Goal: Information Seeking & Learning: Learn about a topic

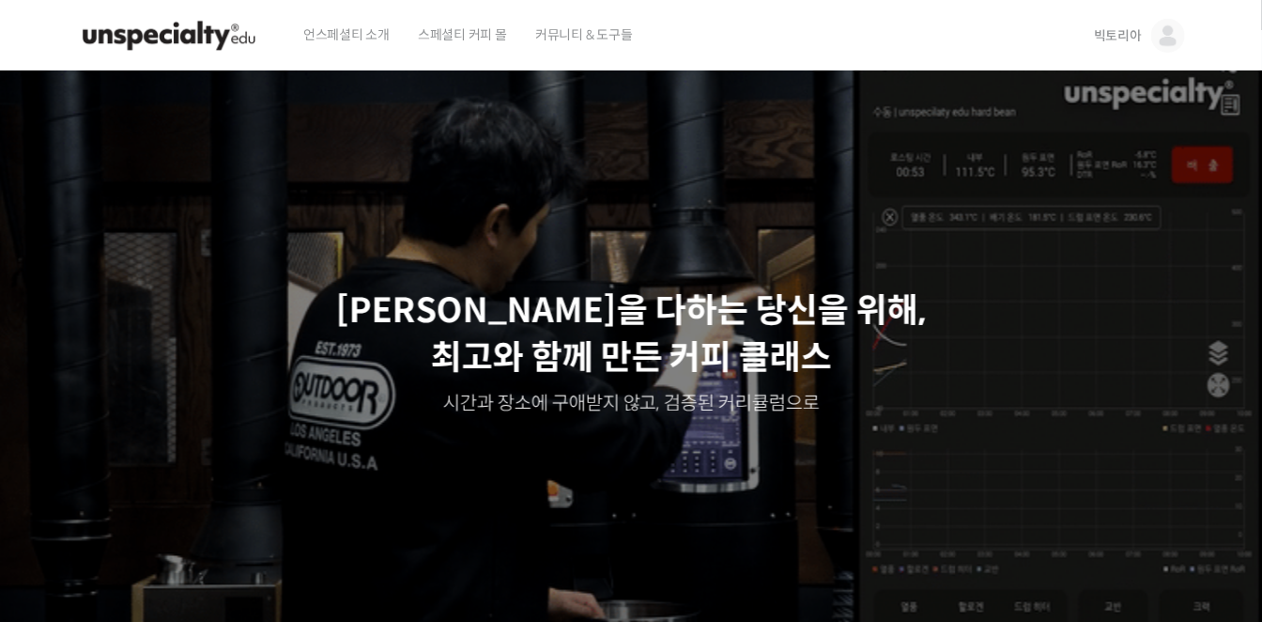
click at [177, 39] on img at bounding box center [169, 36] width 184 height 56
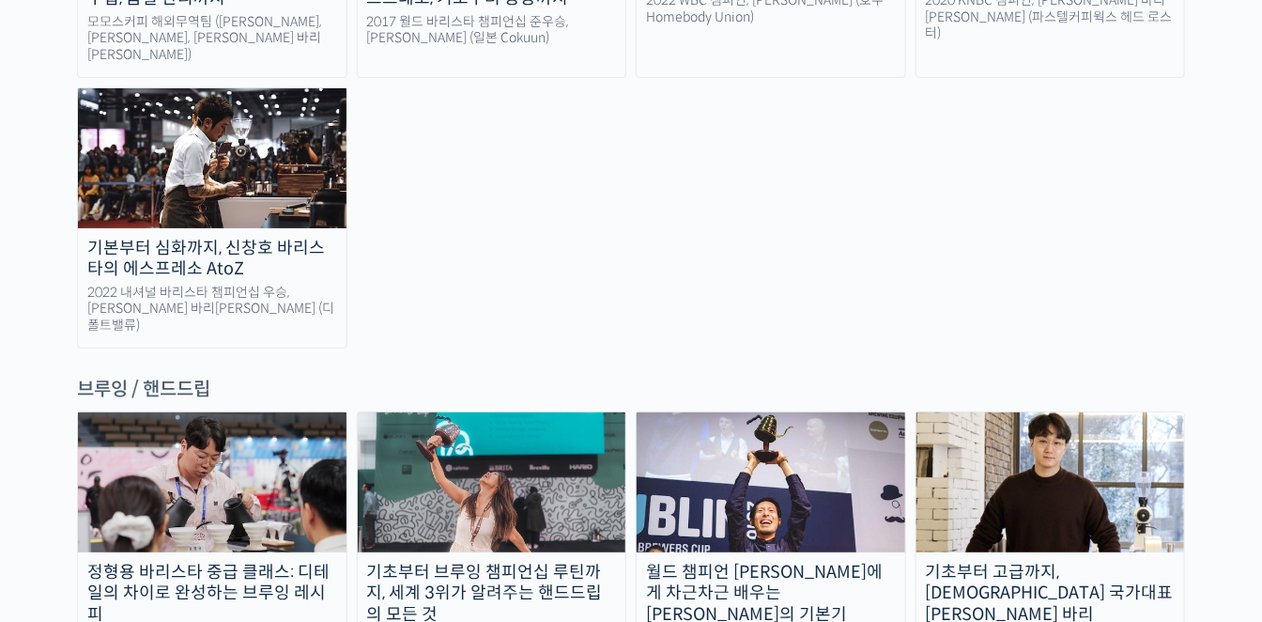
scroll to position [3025, 0]
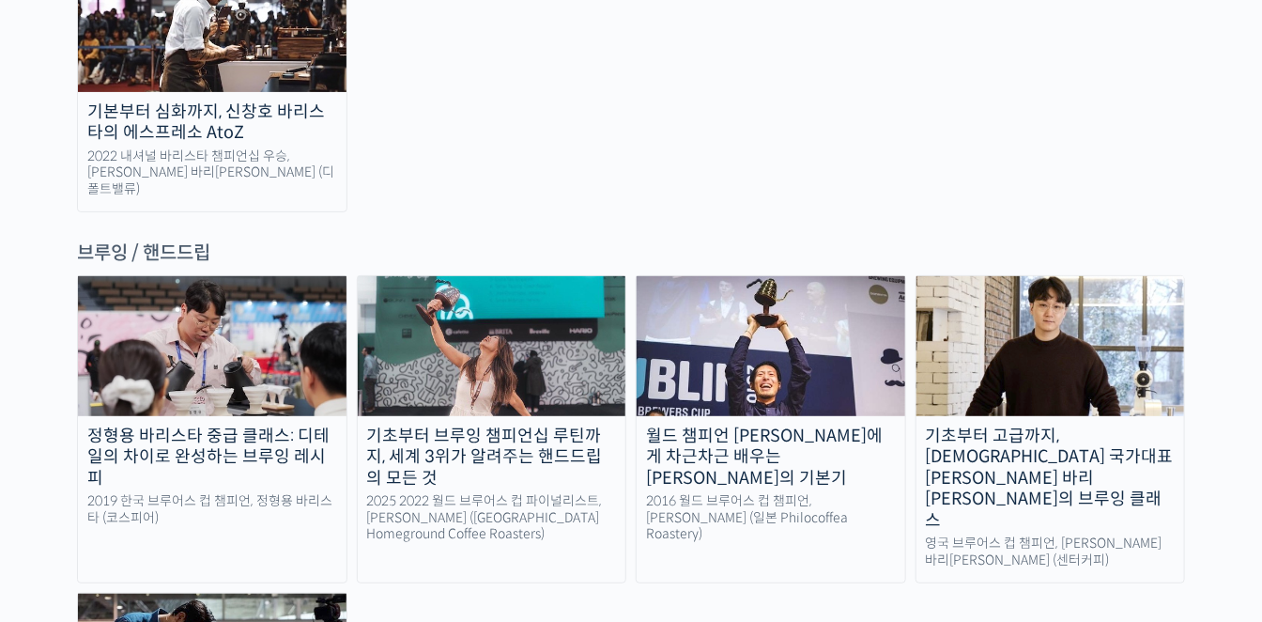
click at [1013, 276] on img at bounding box center [1050, 345] width 269 height 139
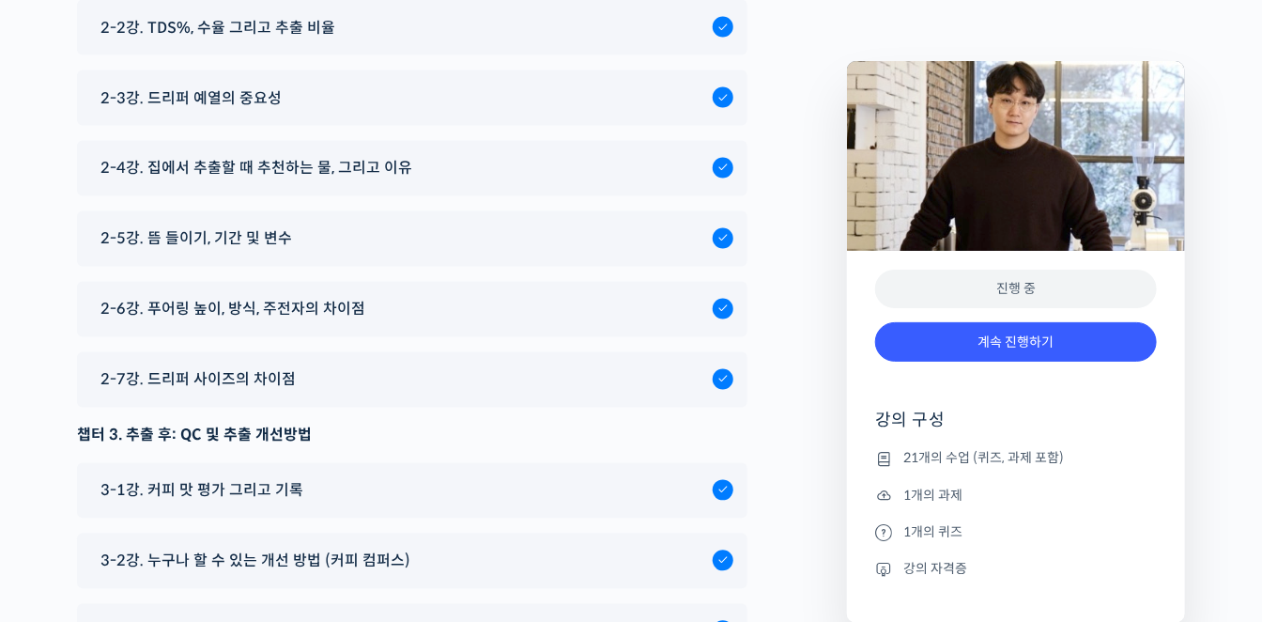
scroll to position [9909, 0]
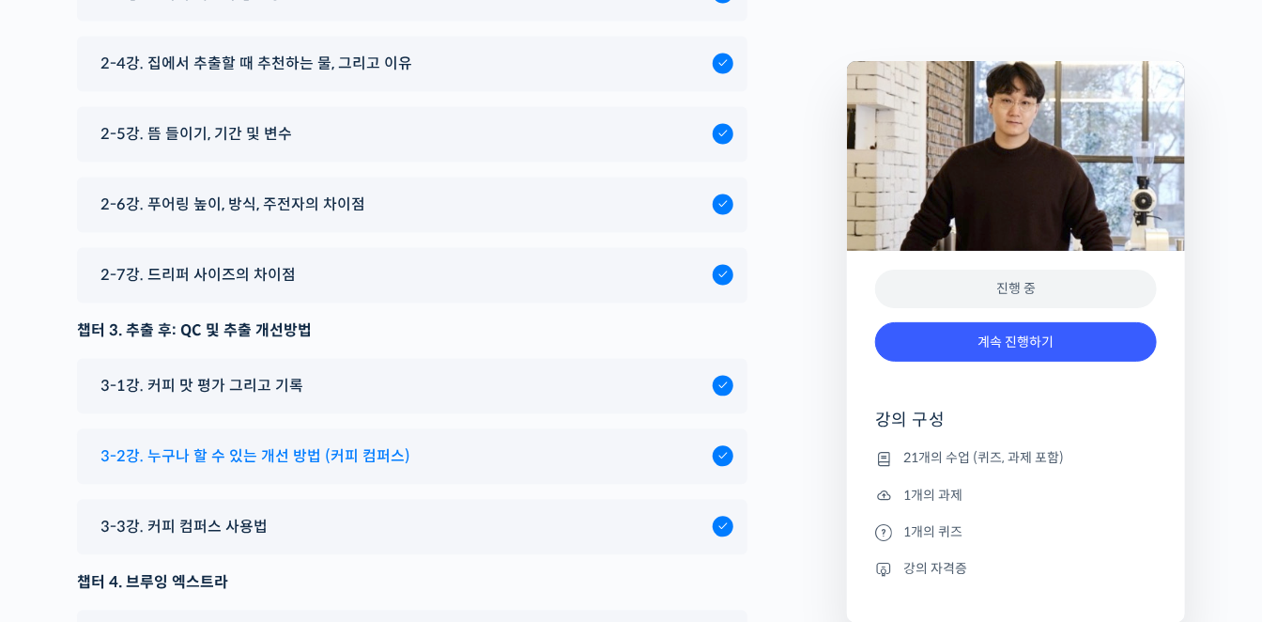
click at [229, 444] on span "3-2강. 누구나 할 수 있는 개선 방법 (커피 컴퍼스)" at bounding box center [255, 456] width 310 height 25
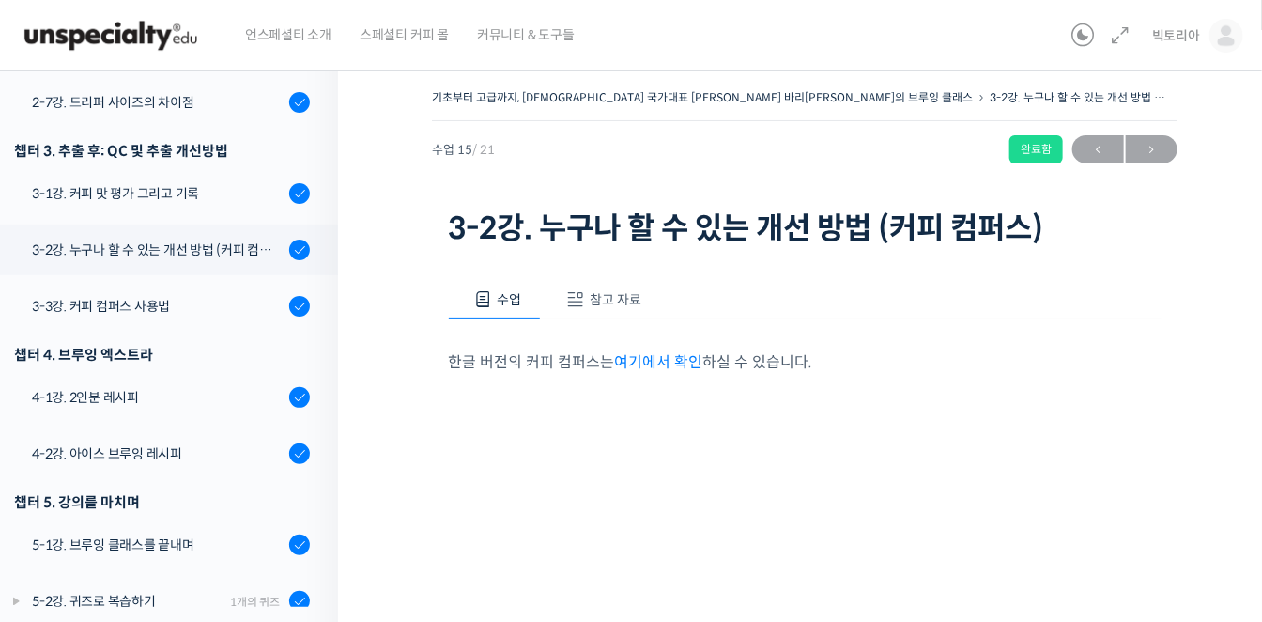
click at [602, 300] on span "참고 자료" at bounding box center [616, 299] width 52 height 17
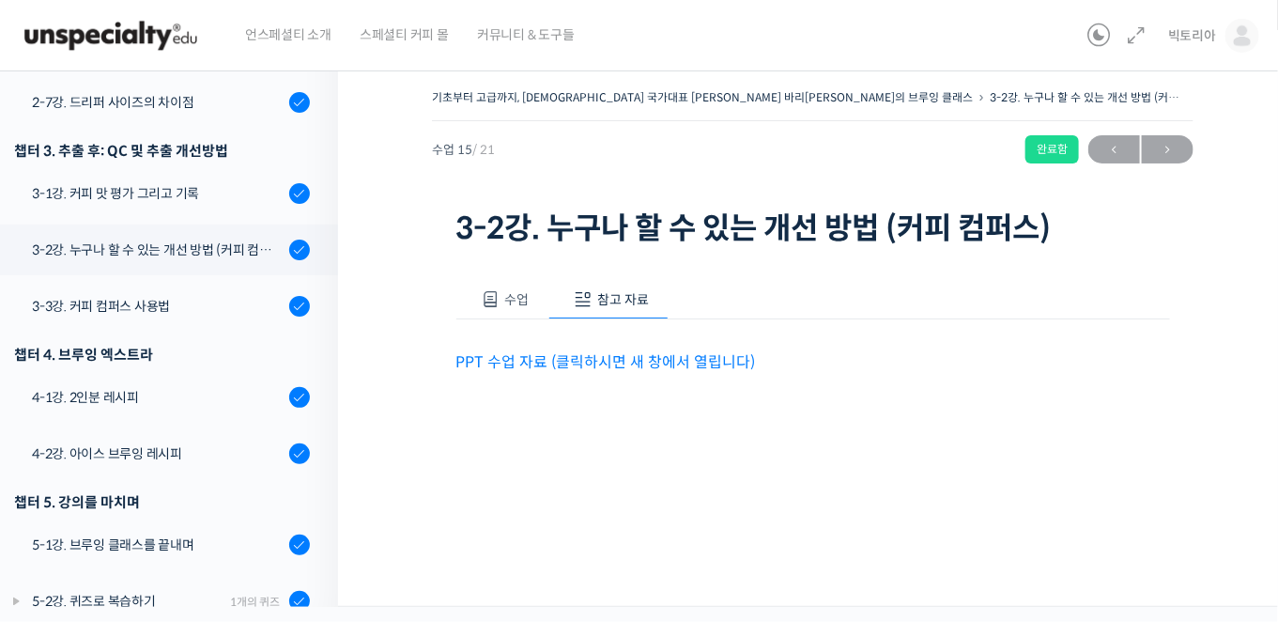
click at [580, 357] on link "PPT 수업 자료 (클릭하시면 새 창에서 열립니다)" at bounding box center [605, 362] width 299 height 20
click at [1166, 143] on span "→" at bounding box center [1168, 149] width 52 height 25
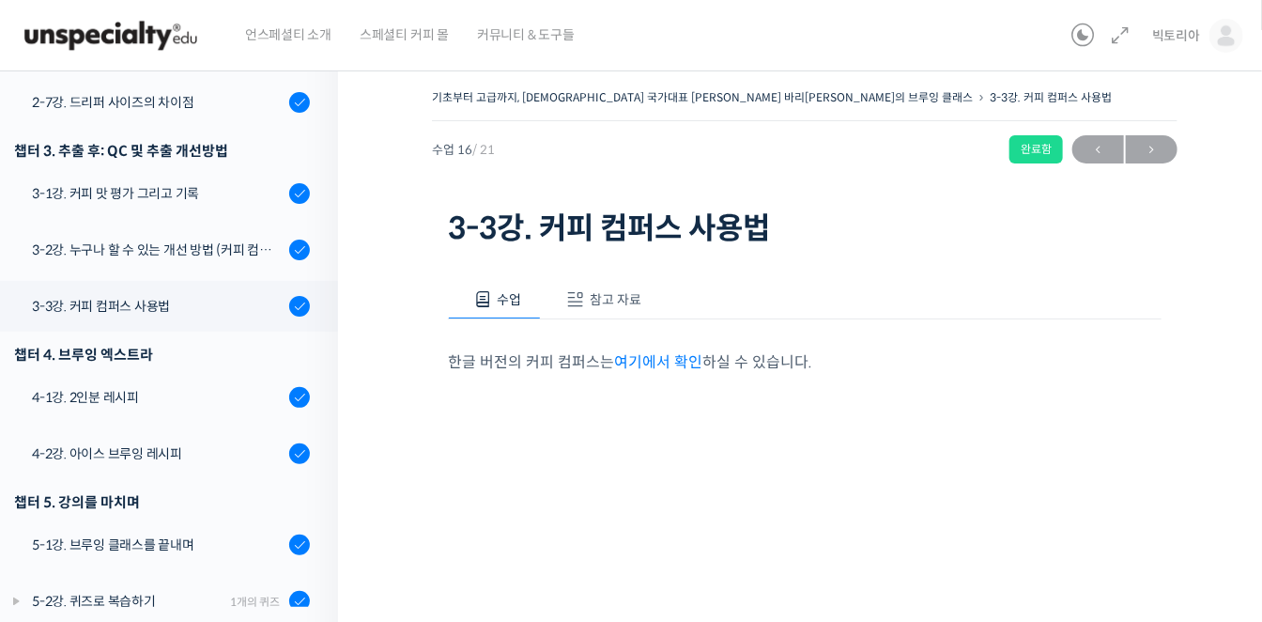
click at [591, 297] on span "참고 자료" at bounding box center [616, 299] width 52 height 17
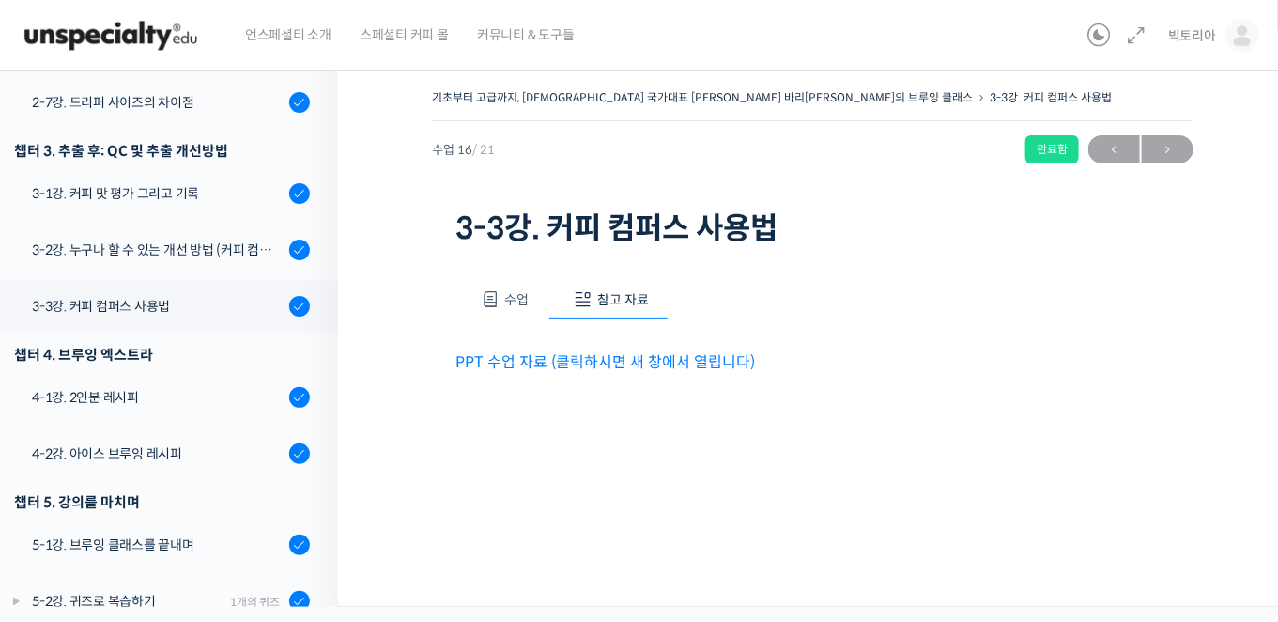
click at [570, 357] on link "PPT 수업 자료 (클릭하시면 새 창에서 열립니다)" at bounding box center [605, 362] width 299 height 20
click at [1158, 143] on span "→" at bounding box center [1168, 149] width 52 height 25
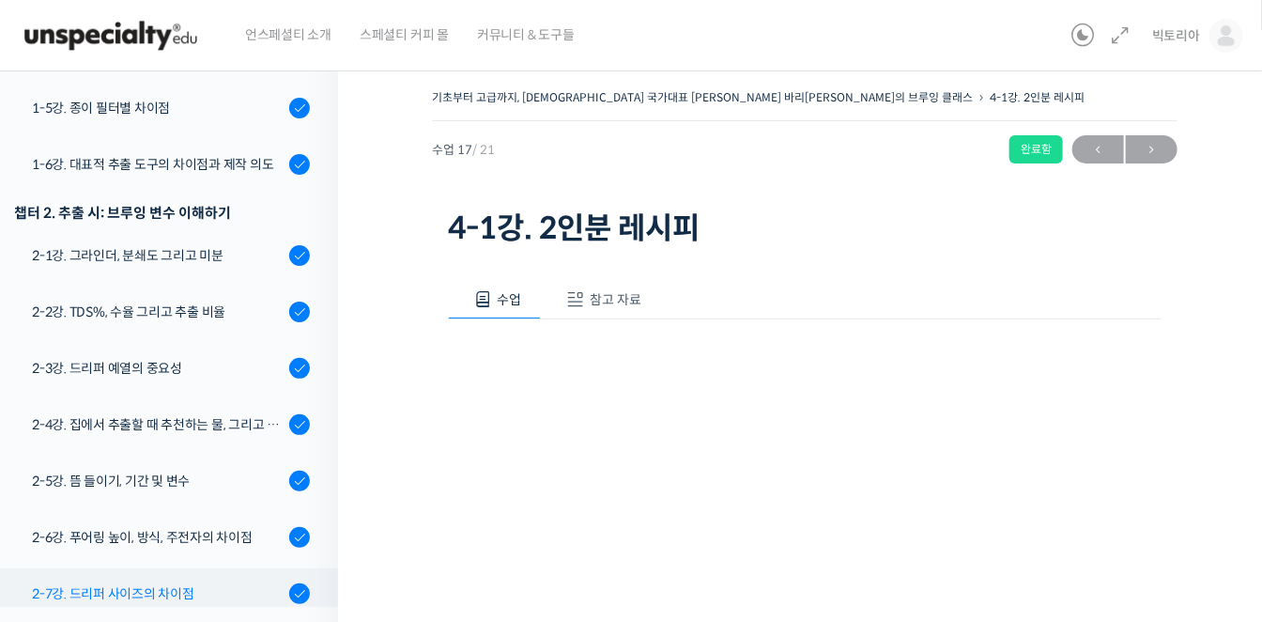
scroll to position [545, 0]
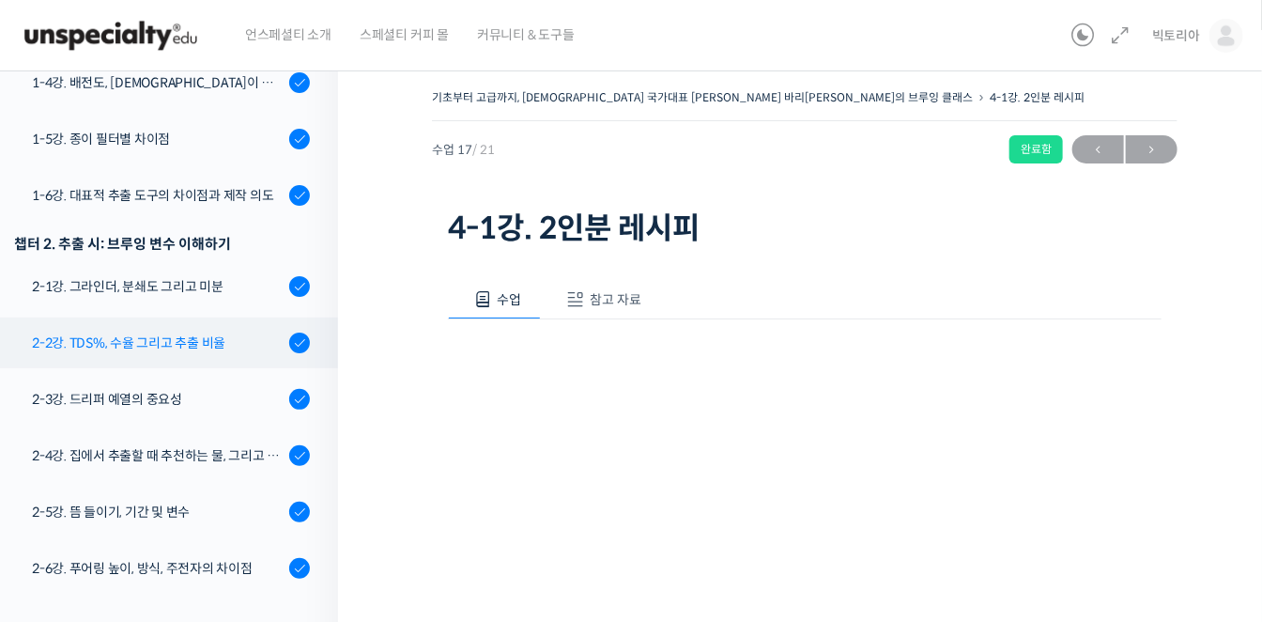
click at [144, 332] on div "2-2강. TDS%, 수율 그리고 추출 비율" at bounding box center [158, 342] width 252 height 21
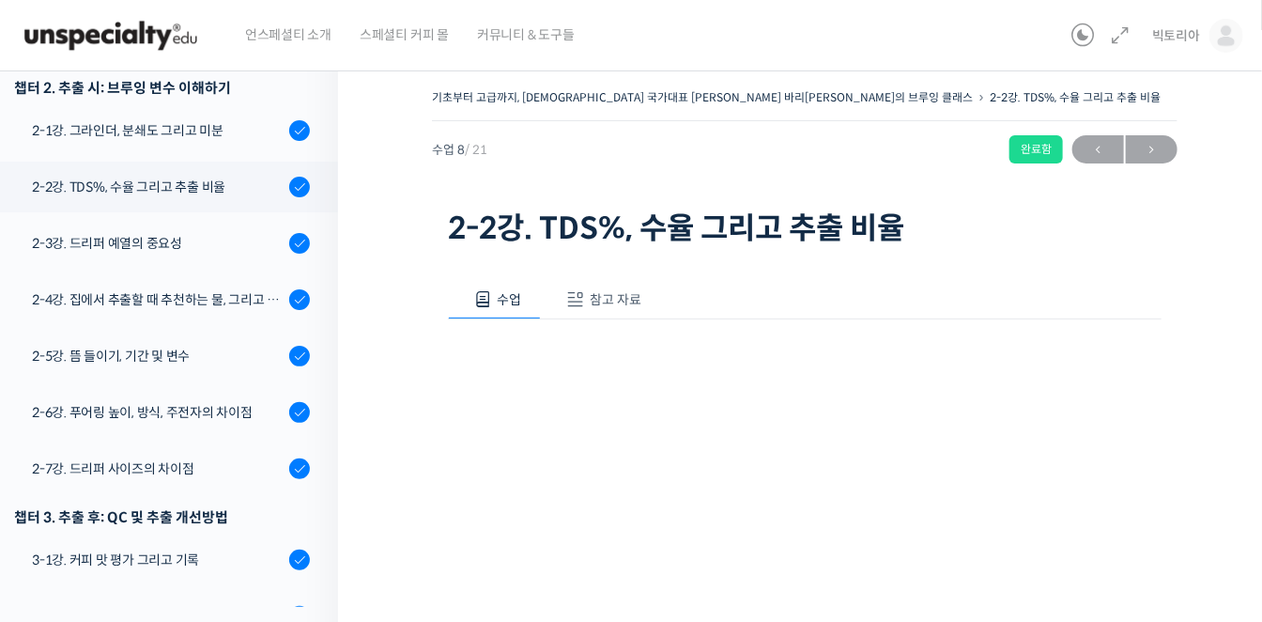
click at [607, 296] on span "참고 자료" at bounding box center [616, 299] width 52 height 17
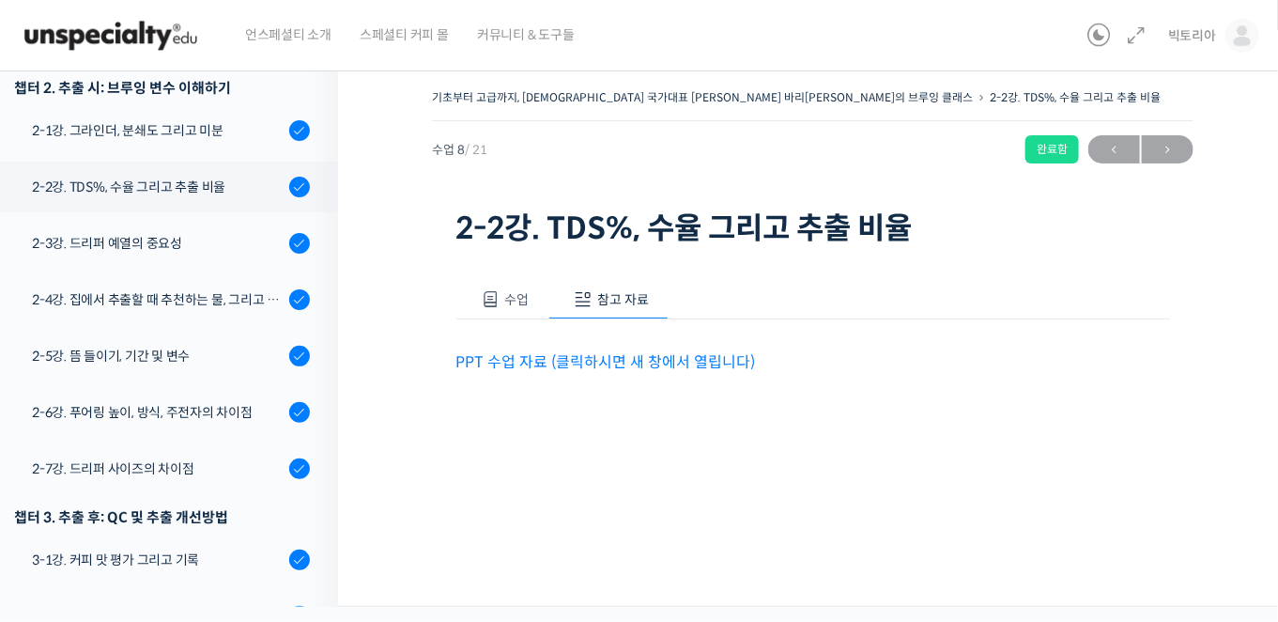
click at [519, 361] on link "PPT 수업 자료 (클릭하시면 새 창에서 열립니다)" at bounding box center [605, 362] width 299 height 20
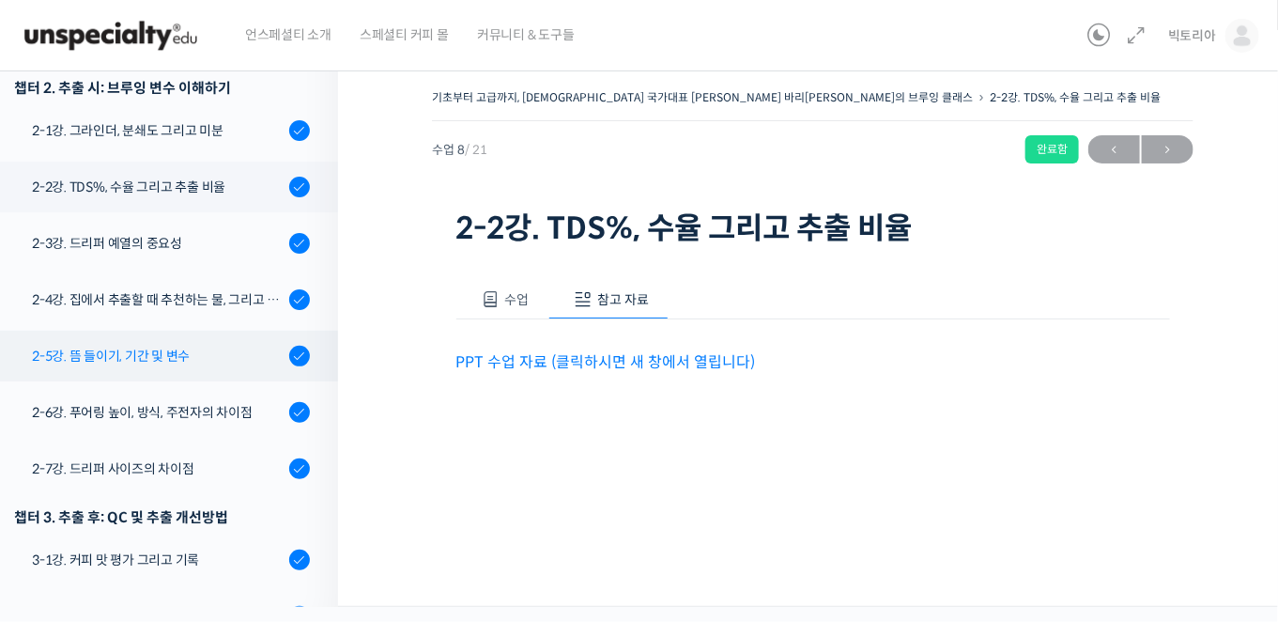
click at [118, 345] on div "2-5강. 뜸 들이기, 기간 및 변수" at bounding box center [158, 355] width 252 height 21
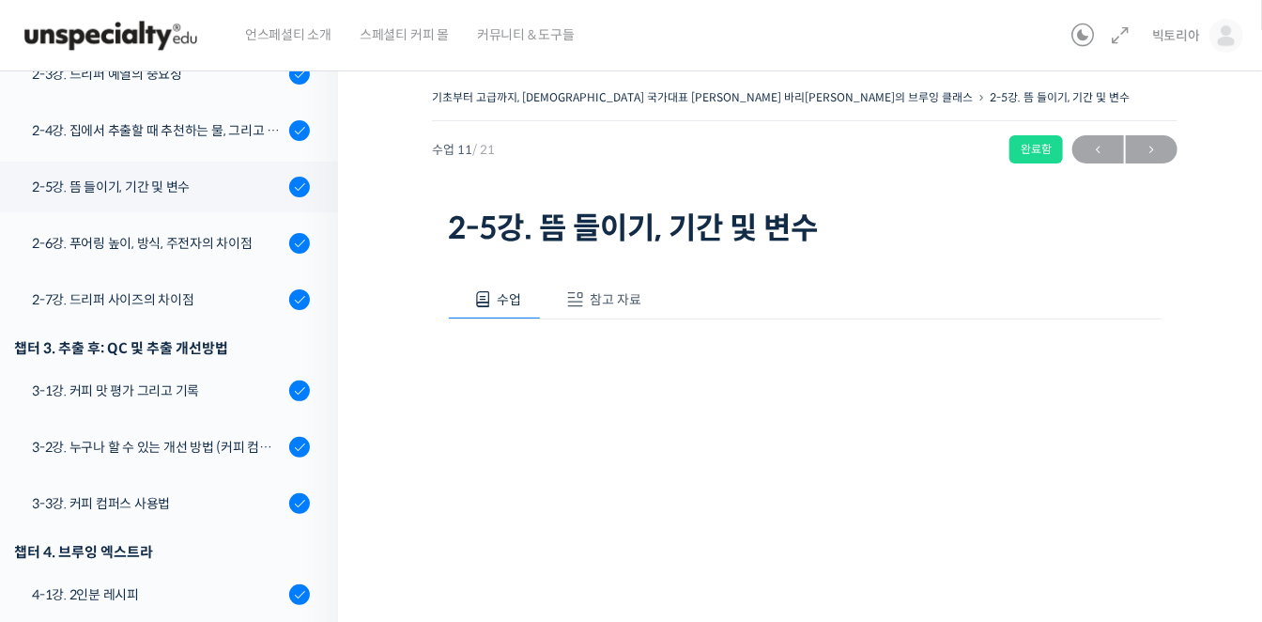
click at [612, 297] on span "참고 자료" at bounding box center [616, 299] width 52 height 17
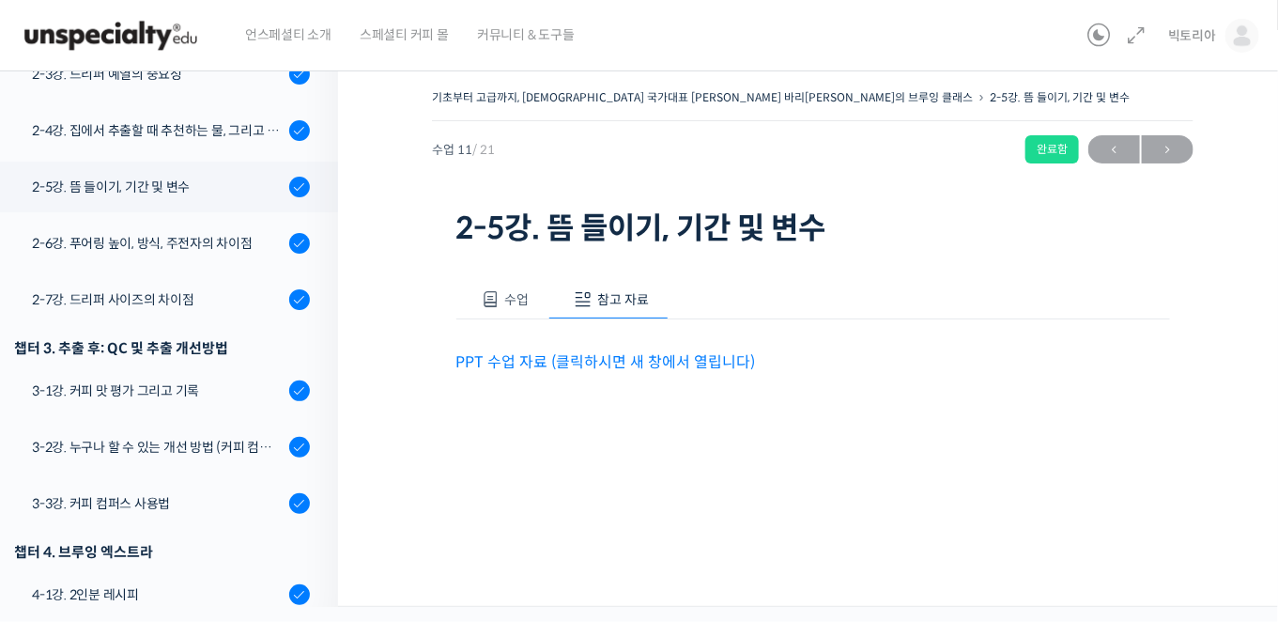
click at [590, 360] on link "PPT 수업 자료 (클릭하시면 새 창에서 열립니다)" at bounding box center [605, 362] width 299 height 20
click at [1178, 153] on span "→" at bounding box center [1168, 149] width 52 height 25
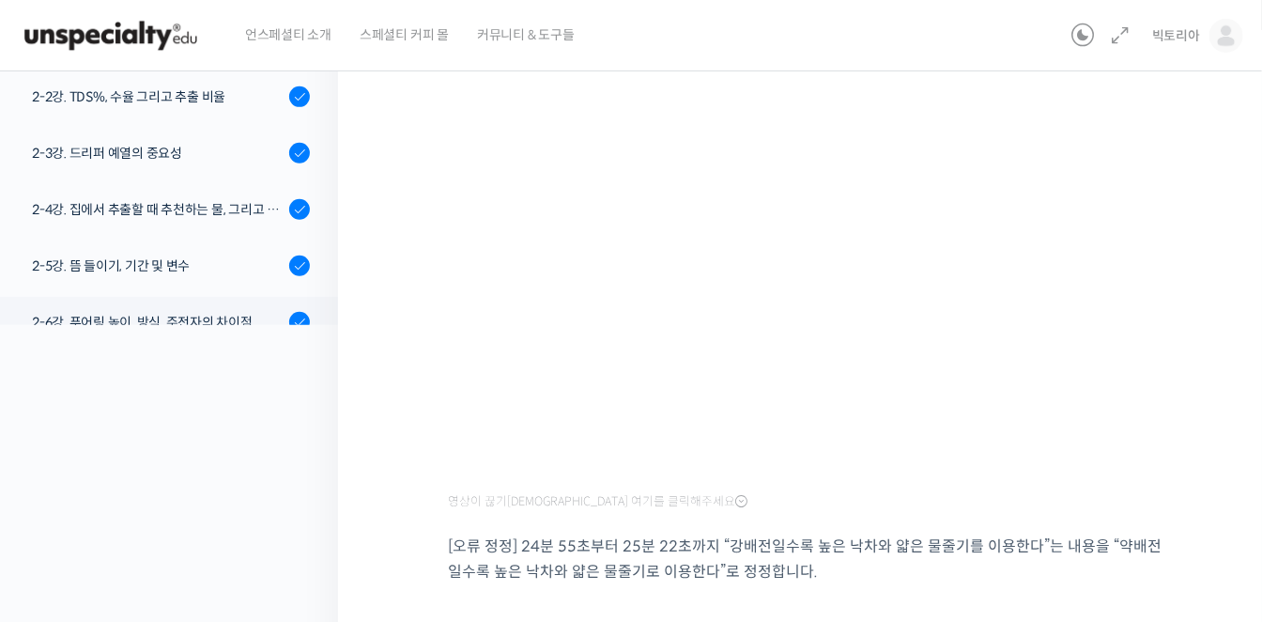
scroll to position [365, 0]
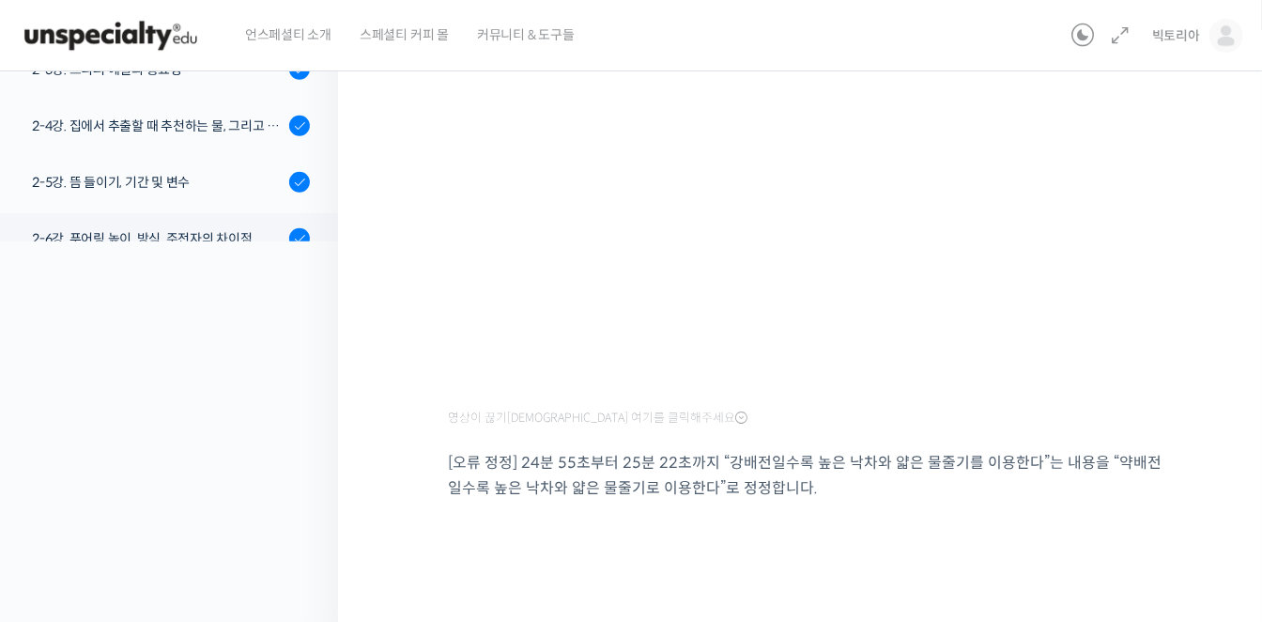
click at [165, 403] on div "강의로 돌아가기 기초부터 고급까지, [DEMOGRAPHIC_DATA] 국가대표 [PERSON_NAME] 바리[PERSON_NAME]의 브루잉 …" at bounding box center [164, 158] width 347 height 934
